Goal: Information Seeking & Learning: Learn about a topic

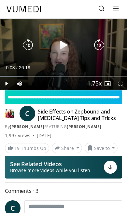
click at [62, 45] on icon "Video Player" at bounding box center [63, 45] width 13 height 13
click at [100, 45] on icon "Video Player" at bounding box center [98, 45] width 13 height 13
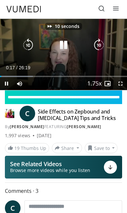
click at [100, 47] on icon "Video Player" at bounding box center [98, 45] width 13 height 13
click at [100, 45] on icon "Video Player" at bounding box center [98, 45] width 13 height 13
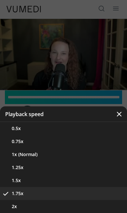
click at [51, 182] on button "1.5x" at bounding box center [63, 180] width 127 height 13
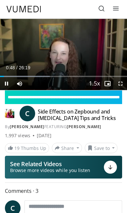
click at [61, 42] on icon "Video Player" at bounding box center [63, 45] width 13 height 13
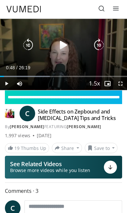
click at [101, 46] on icon "Video Player" at bounding box center [98, 45] width 13 height 13
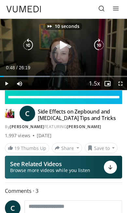
click at [100, 45] on icon "Video Player" at bounding box center [98, 45] width 13 height 13
click at [104, 48] on icon "Video Player" at bounding box center [98, 45] width 13 height 13
click at [104, 44] on icon "Video Player" at bounding box center [98, 45] width 13 height 13
click at [104, 46] on icon "Video Player" at bounding box center [98, 45] width 13 height 13
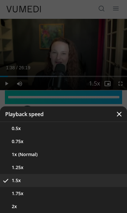
click at [91, 49] on div "Video Player" at bounding box center [63, 106] width 127 height 213
click at [122, 117] on button "Video Player" at bounding box center [119, 114] width 16 height 16
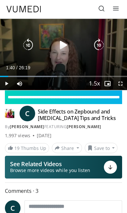
click at [102, 48] on icon "Video Player" at bounding box center [98, 45] width 13 height 13
click at [63, 46] on icon "Video Player" at bounding box center [63, 45] width 13 height 13
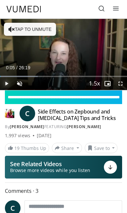
click at [17, 76] on div "Progress Bar" at bounding box center [19, 76] width 38 height 1
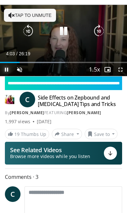
scroll to position [15, 0]
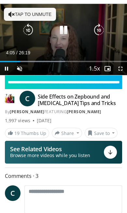
click at [65, 32] on icon "Video Player" at bounding box center [63, 30] width 13 height 13
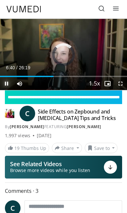
click at [33, 76] on div "Loaded : 42.42%" at bounding box center [27, 76] width 54 height 1
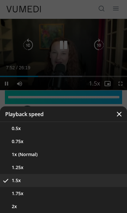
click at [48, 190] on button "1.75x" at bounding box center [63, 193] width 127 height 13
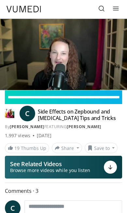
click at [80, 55] on div "10 seconds Tap to unmute" at bounding box center [63, 54] width 127 height 71
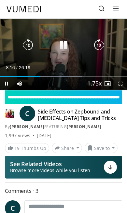
click at [58, 41] on icon "Video Player" at bounding box center [63, 45] width 13 height 13
click at [57, 47] on icon "Video Player" at bounding box center [63, 45] width 13 height 13
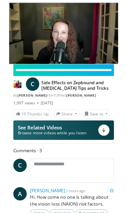
scroll to position [0, 0]
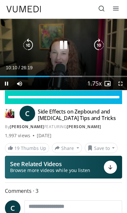
click at [65, 46] on icon "Video Player" at bounding box center [63, 45] width 13 height 13
click at [69, 42] on icon "Video Player" at bounding box center [63, 45] width 13 height 13
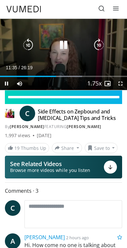
click at [61, 48] on icon "Video Player" at bounding box center [63, 45] width 13 height 13
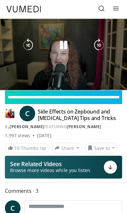
click at [72, 60] on div "10 seconds Tap to unmute" at bounding box center [63, 54] width 127 height 71
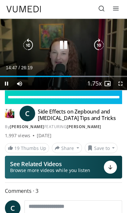
click at [65, 44] on icon "Video Player" at bounding box center [63, 45] width 13 height 13
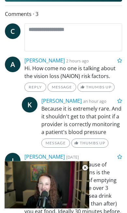
scroll to position [106, 0]
click at [97, 71] on p "Hi. How come no one is talking about the vision loss (NAION) risk factors." at bounding box center [73, 72] width 98 height 16
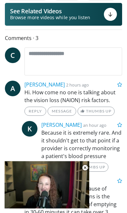
scroll to position [81, 0]
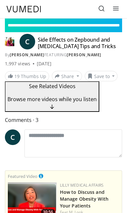
scroll to position [0, 0]
click at [29, 81] on link "19 Thumbs Up" at bounding box center [27, 76] width 44 height 10
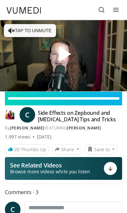
scroll to position [0, 5]
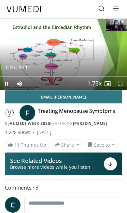
click at [38, 27] on div "10 seconds Tap to unmute" at bounding box center [63, 54] width 127 height 71
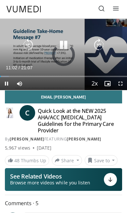
click at [68, 76] on div "Loaded : 7.01%" at bounding box center [63, 76] width 127 height 1
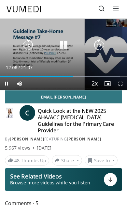
click at [100, 45] on icon "Video Player" at bounding box center [98, 45] width 13 height 13
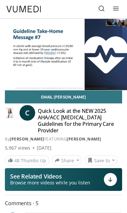
click at [101, 44] on icon "Video Player" at bounding box center [98, 45] width 13 height 13
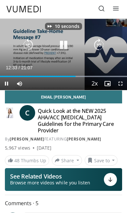
click at [101, 46] on icon "Video Player" at bounding box center [98, 45] width 13 height 13
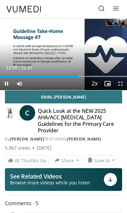
click at [117, 48] on div "20 seconds Tap to unmute" at bounding box center [63, 54] width 127 height 71
click at [99, 46] on icon "Video Player" at bounding box center [98, 45] width 13 height 13
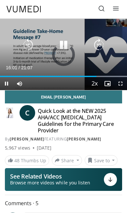
click at [98, 76] on div "Progress Bar" at bounding box center [97, 76] width 59 height 1
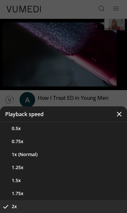
click at [45, 192] on button "1.75x" at bounding box center [63, 193] width 127 height 13
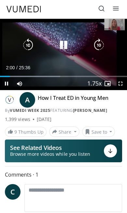
click at [63, 44] on icon "Video Player" at bounding box center [63, 45] width 13 height 13
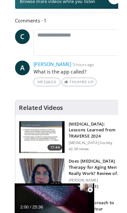
scroll to position [77, 0]
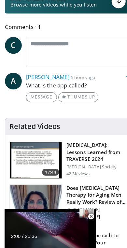
click at [11, 61] on div "C Add images and documents Browse for files to upload or drag and drop them her…" at bounding box center [63, 50] width 117 height 28
